Goal: Information Seeking & Learning: Stay updated

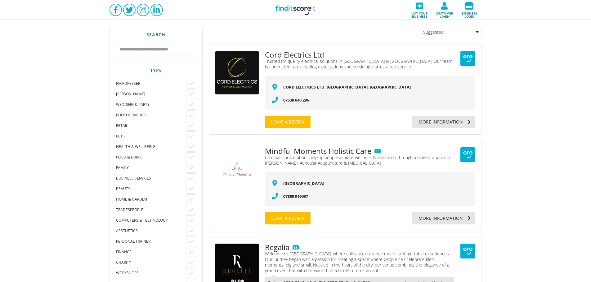
click at [309, 16] on link "Find it Score it" at bounding box center [295, 10] width 62 height 20
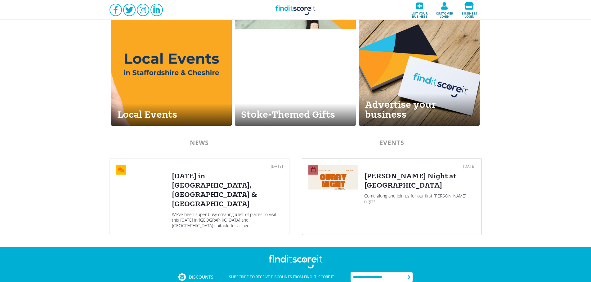
scroll to position [274, 0]
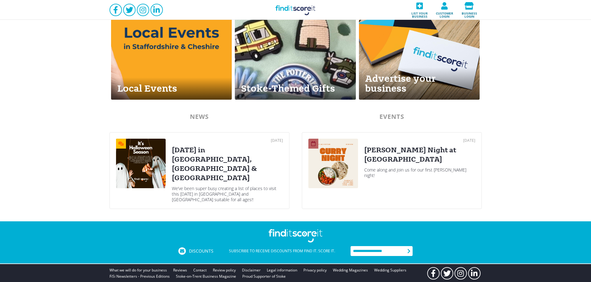
click at [186, 155] on div "[DATE] in [GEOGRAPHIC_DATA], [GEOGRAPHIC_DATA] & [GEOGRAPHIC_DATA]" at bounding box center [227, 164] width 111 height 37
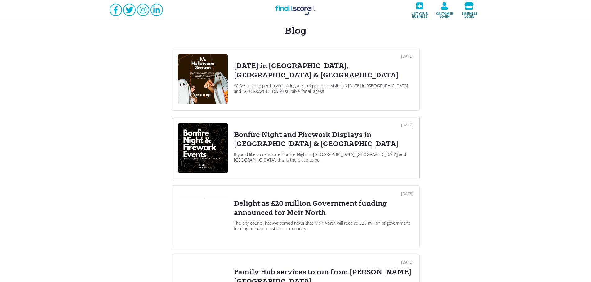
scroll to position [83, 0]
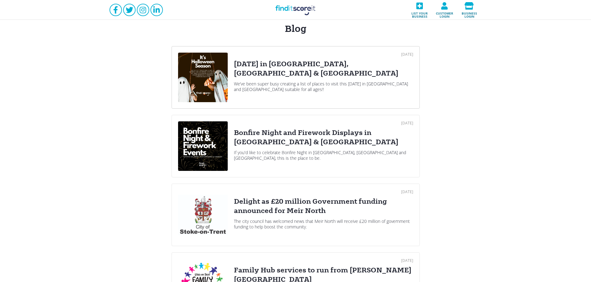
click at [275, 83] on div "We’ve been super busy creating a list of places to visit this [DATE] in [GEOGRA…" at bounding box center [323, 86] width 179 height 11
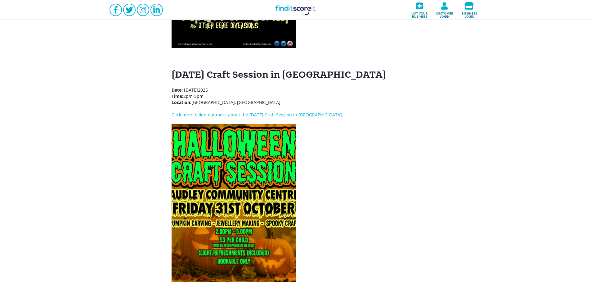
scroll to position [2935, 0]
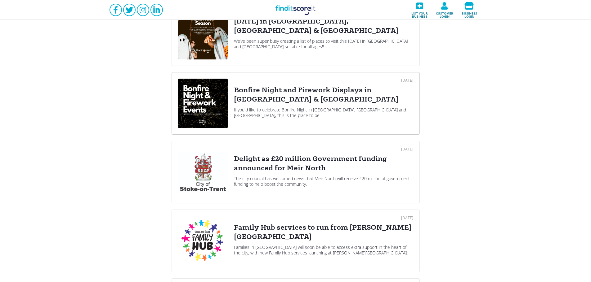
scroll to position [83, 0]
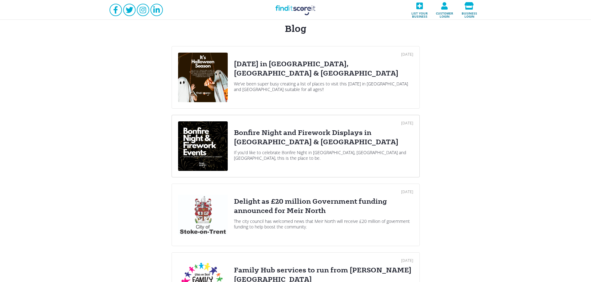
click at [289, 140] on div "Bonfire Night and Firework Displays in [GEOGRAPHIC_DATA] & [GEOGRAPHIC_DATA]" at bounding box center [323, 137] width 179 height 19
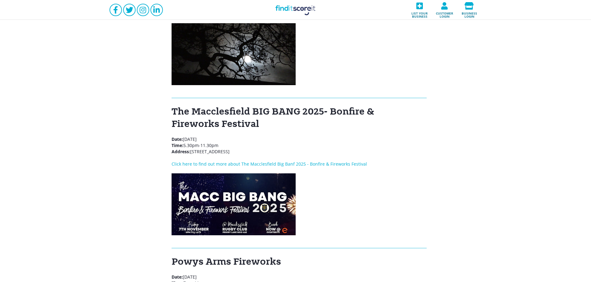
scroll to position [1323, 0]
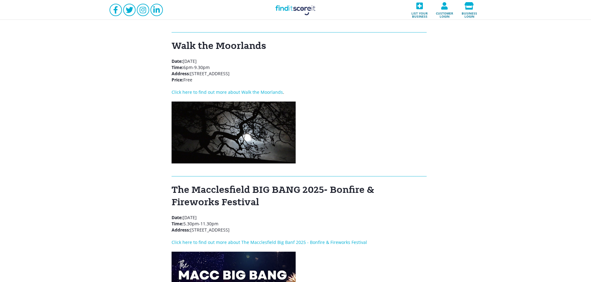
click at [306, 2] on link "Find it Score it" at bounding box center [295, 10] width 62 height 20
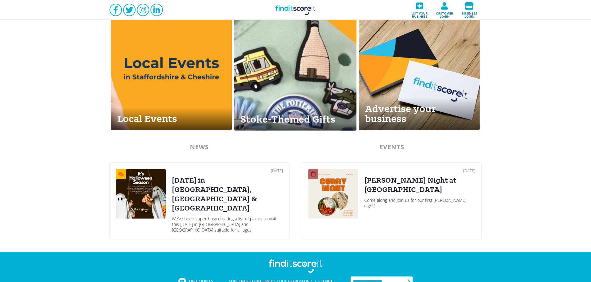
scroll to position [248, 0]
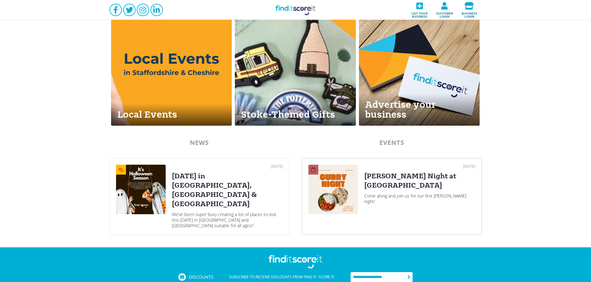
click at [403, 191] on div "[DATE] [PERSON_NAME] Night at [GEOGRAPHIC_DATA] Come along and join us for our …" at bounding box center [419, 197] width 111 height 64
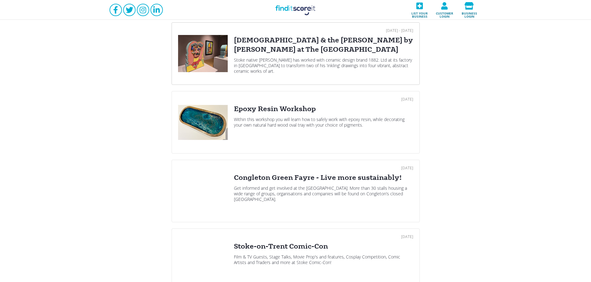
scroll to position [124, 0]
